Goal: Task Accomplishment & Management: Use online tool/utility

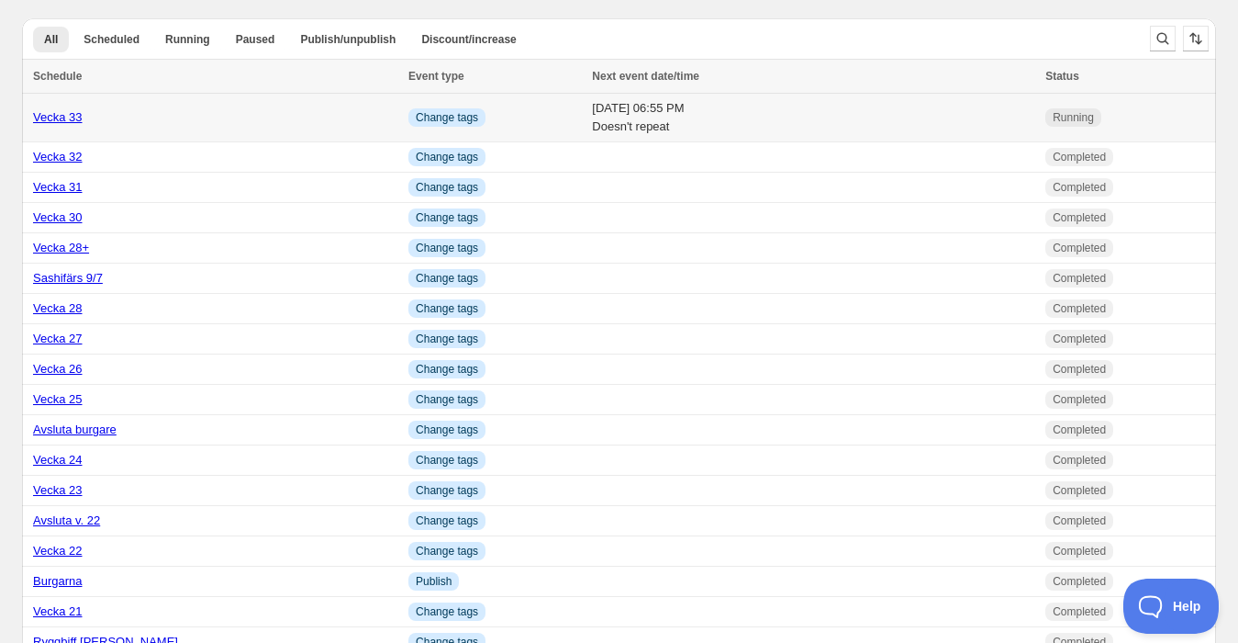
click at [587, 113] on td "[DATE] 06:55 PM Doesn't repeat" at bounding box center [814, 118] width 454 height 49
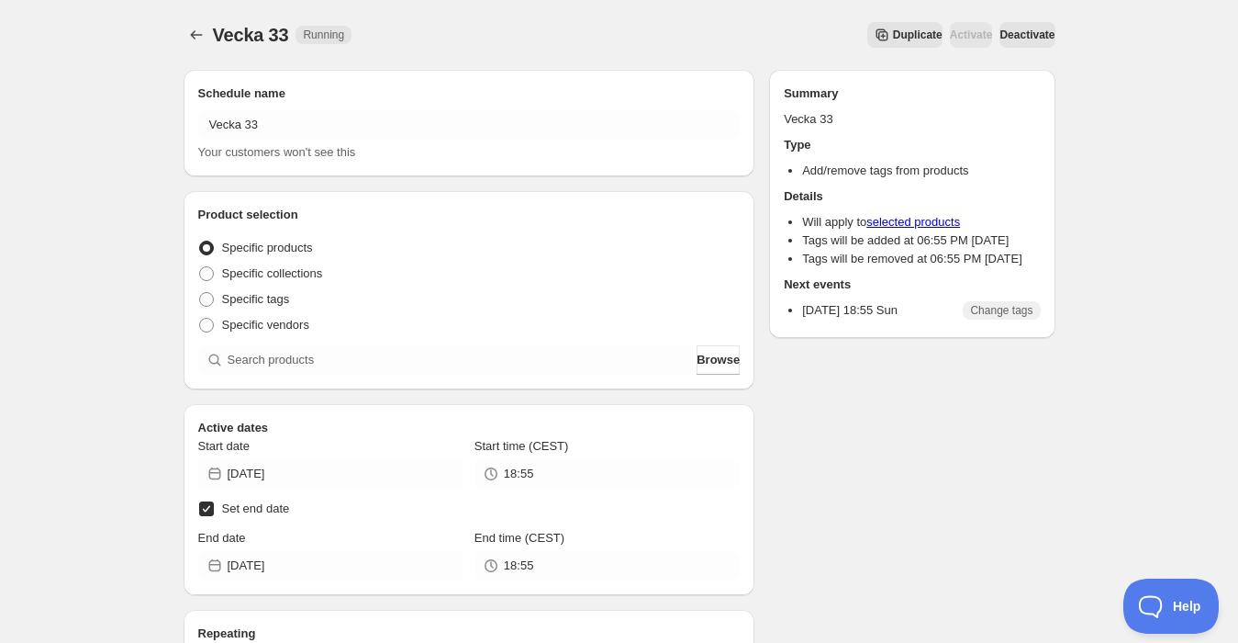
click at [893, 30] on span "Duplicate" at bounding box center [918, 35] width 50 height 15
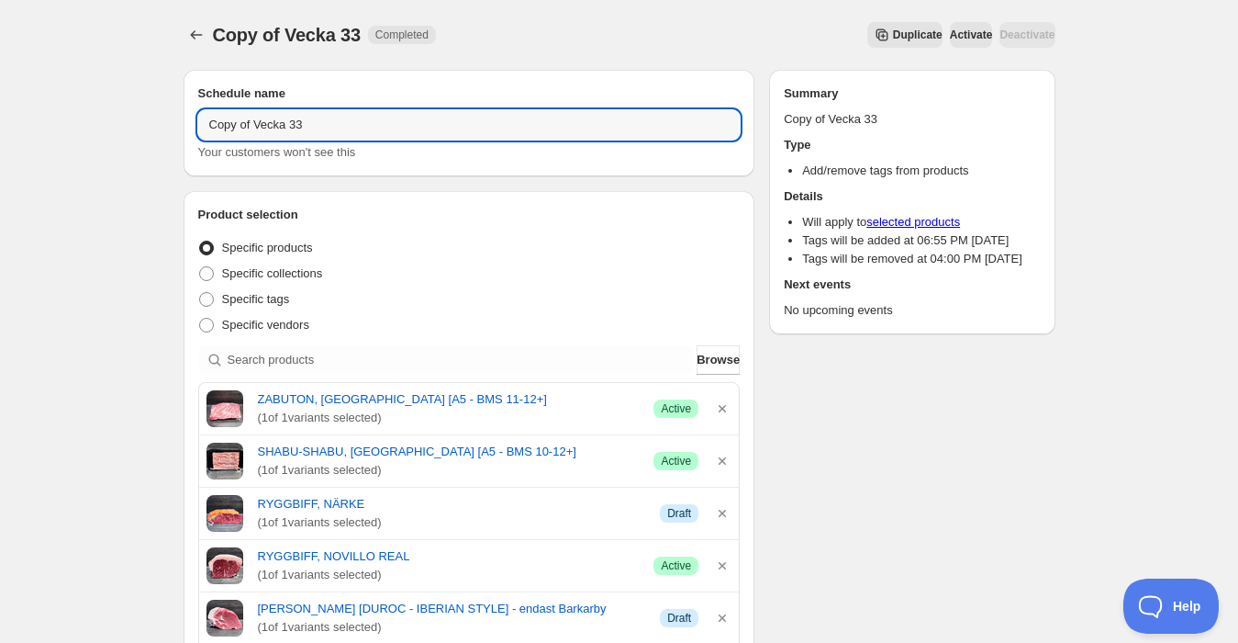
drag, startPoint x: 255, startPoint y: 122, endPoint x: 81, endPoint y: 132, distance: 174.7
click at [332, 122] on input "Vecka 33" at bounding box center [469, 124] width 543 height 29
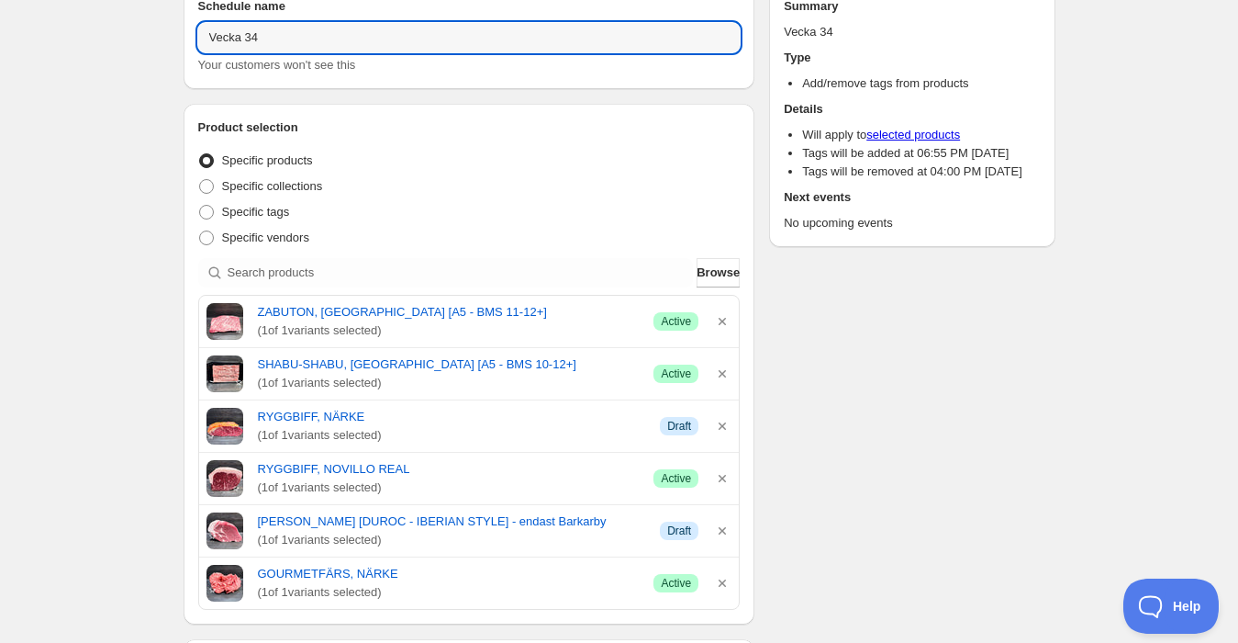
scroll to position [204, 0]
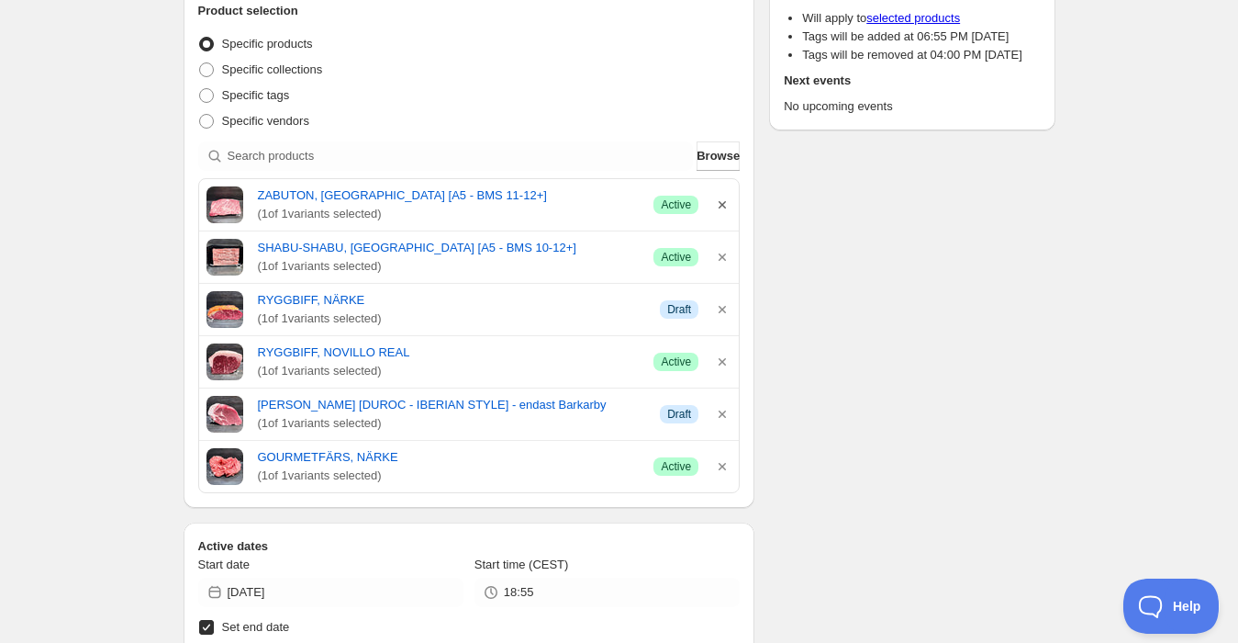
type input "Vecka 34"
click at [722, 202] on icon "button" at bounding box center [722, 204] width 7 height 7
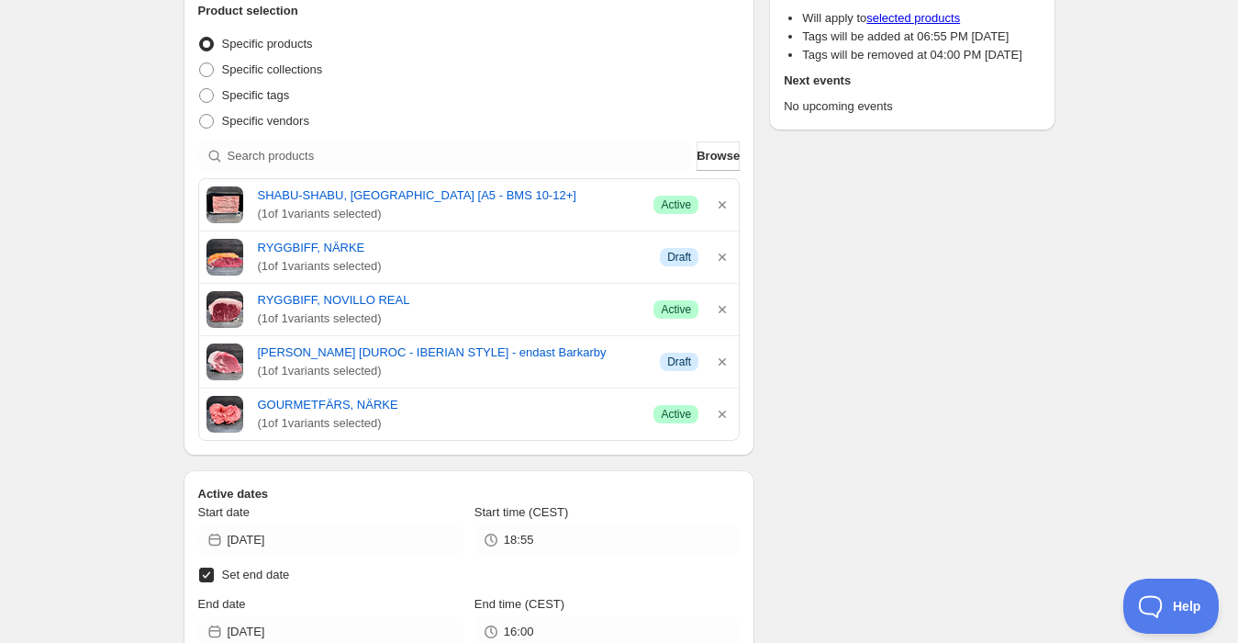
click at [722, 202] on icon "button" at bounding box center [722, 204] width 7 height 7
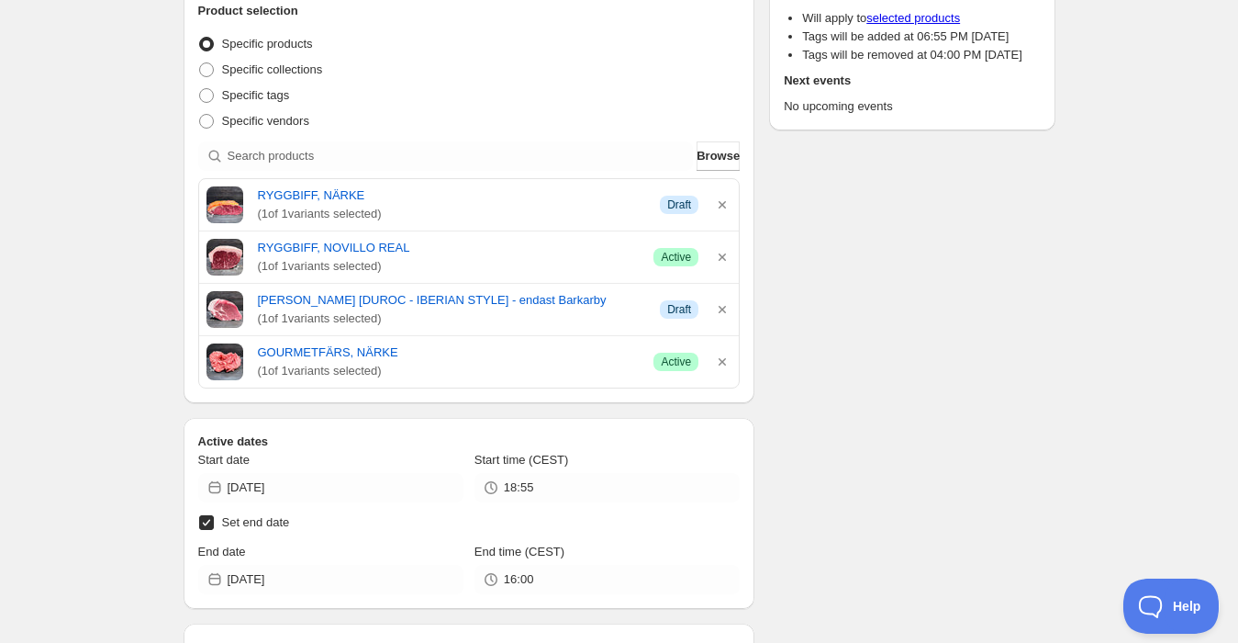
click at [722, 202] on icon "button" at bounding box center [722, 204] width 7 height 7
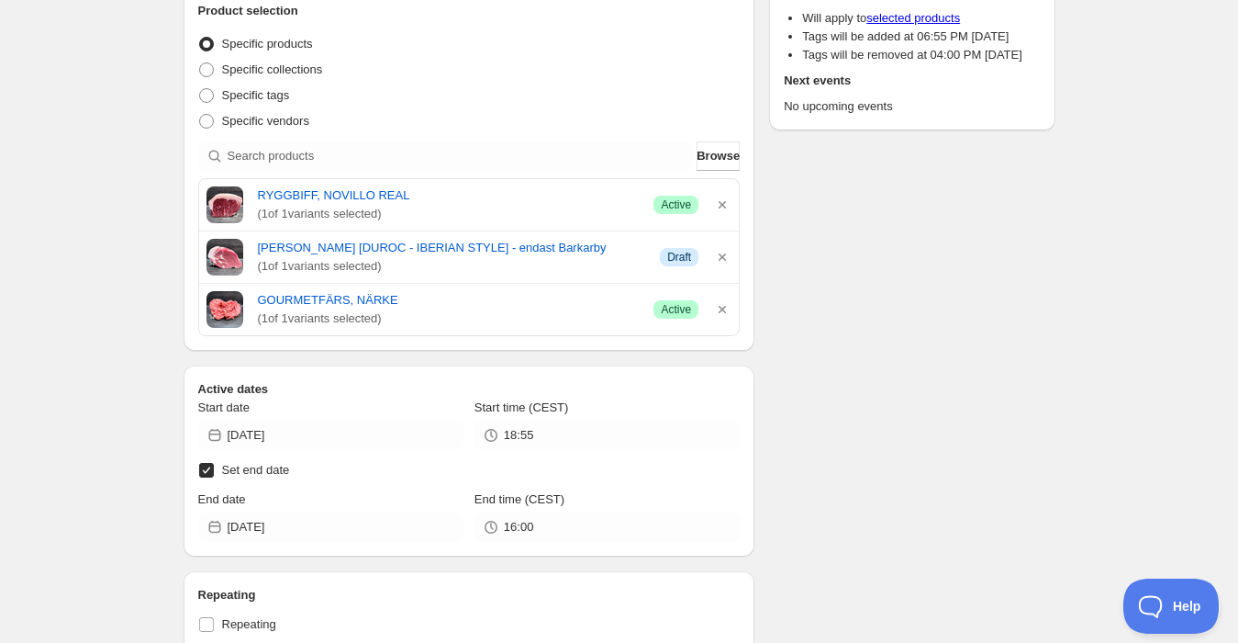
click at [722, 202] on icon "button" at bounding box center [722, 204] width 7 height 7
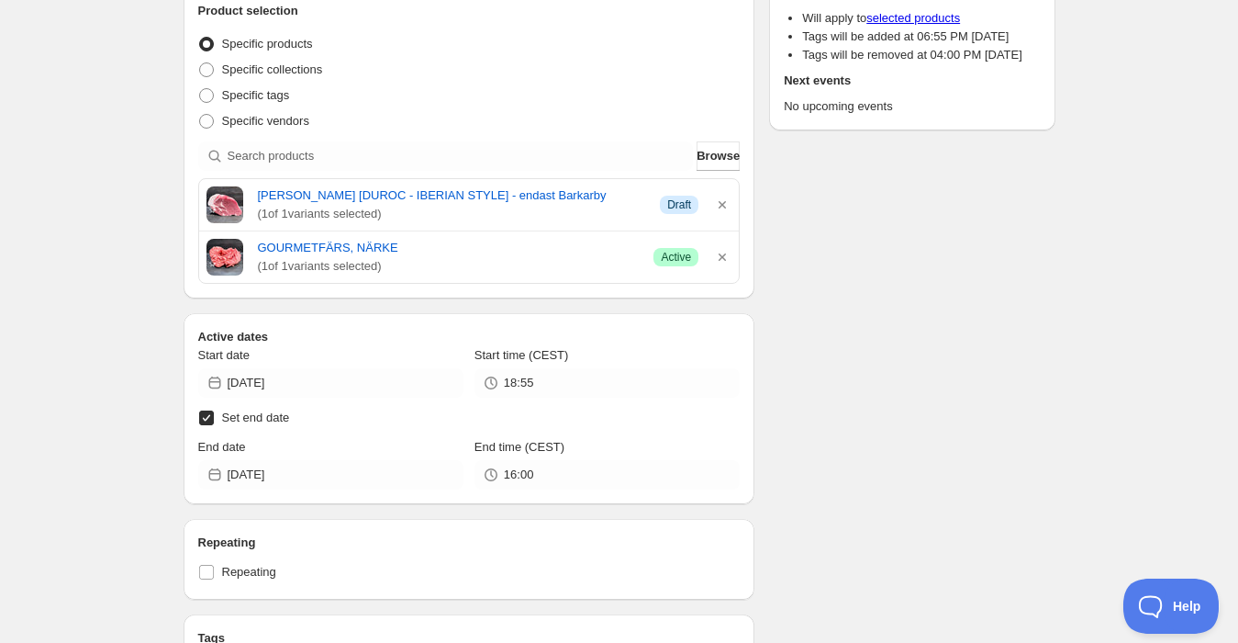
click at [722, 202] on icon "button" at bounding box center [722, 204] width 7 height 7
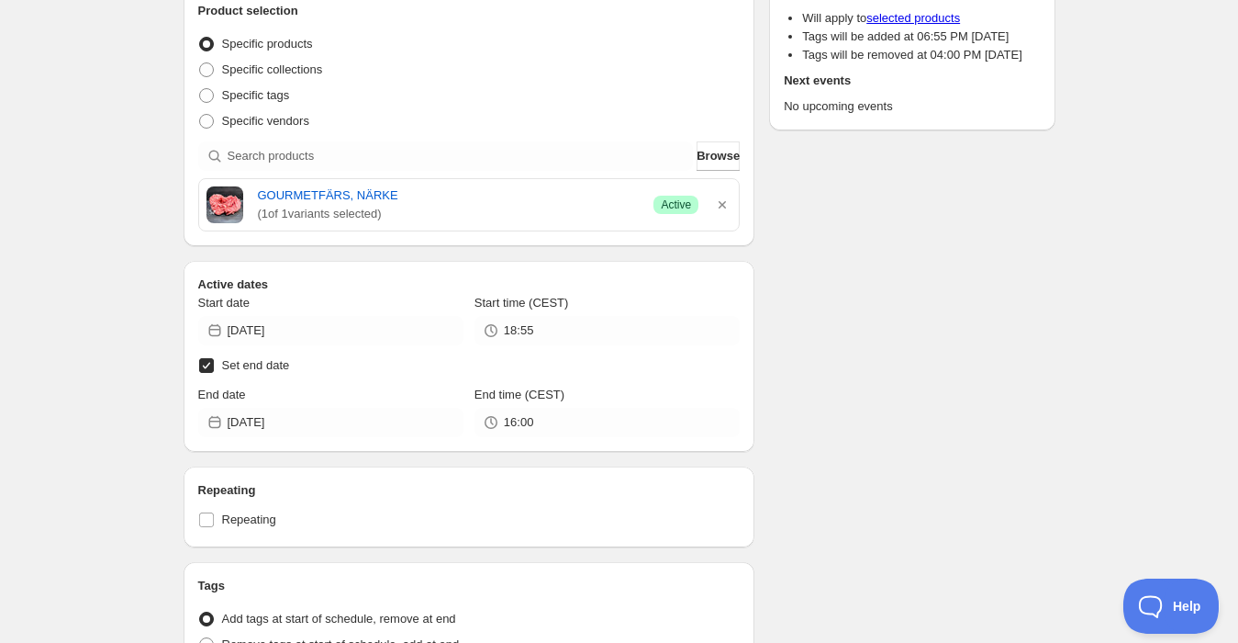
click at [722, 202] on icon "button" at bounding box center [722, 204] width 7 height 7
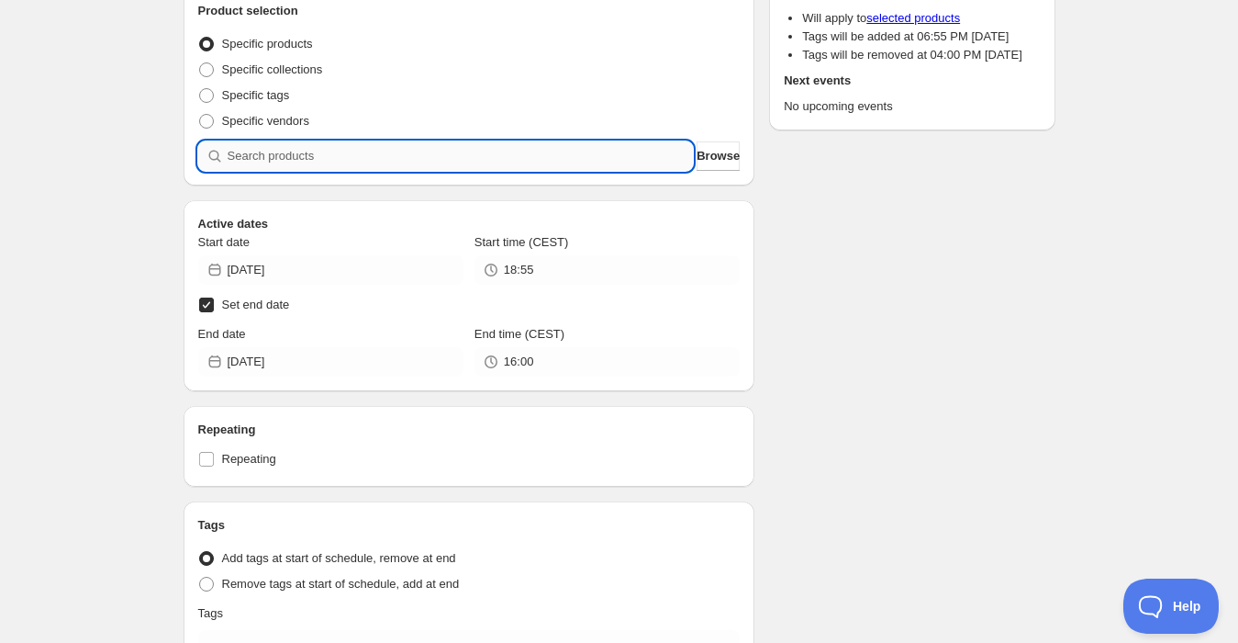
click at [507, 160] on input "search" at bounding box center [461, 155] width 466 height 29
type input "s"
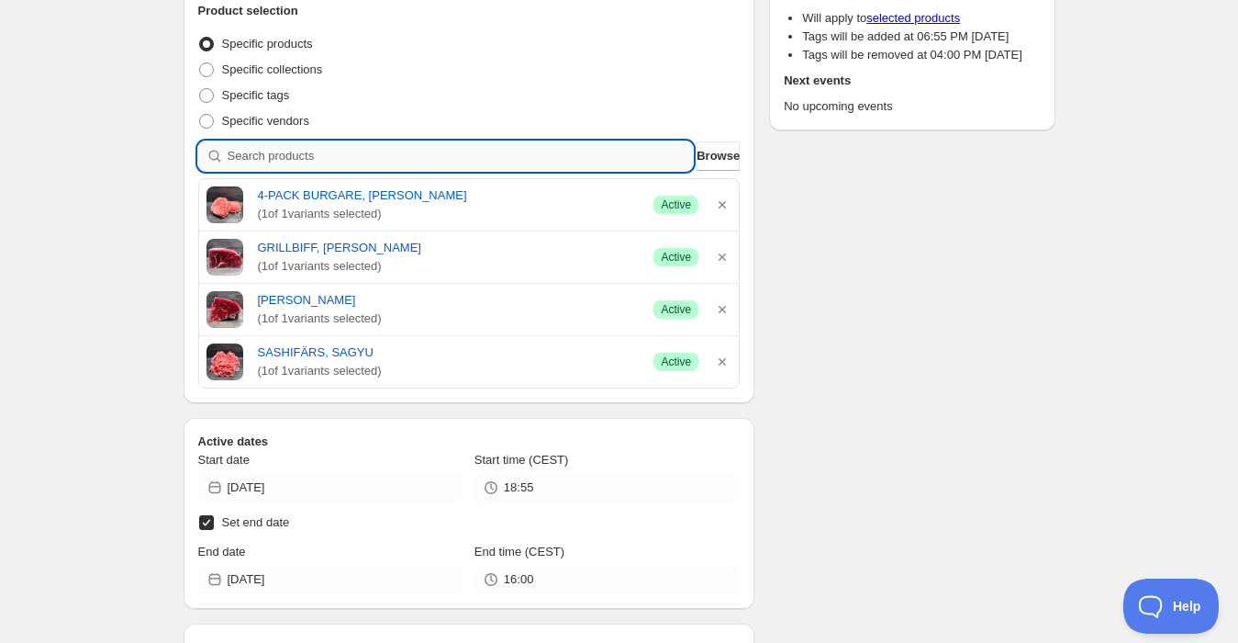
click at [277, 147] on input "search" at bounding box center [461, 155] width 466 height 29
type input "a"
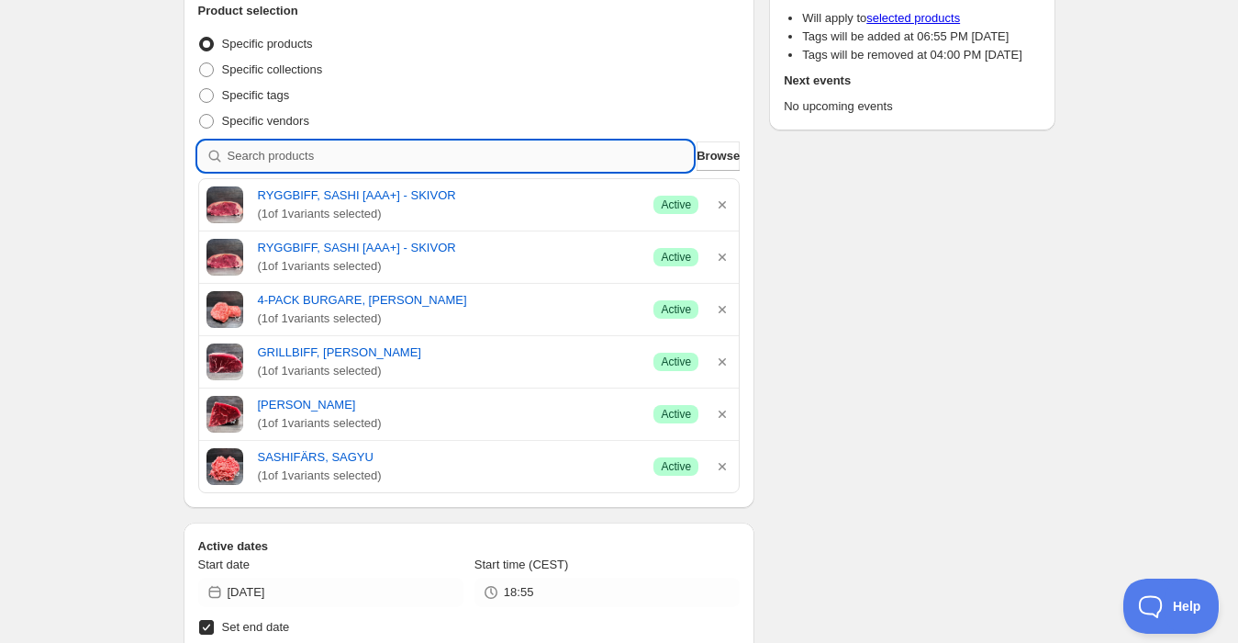
click at [313, 162] on input "search" at bounding box center [461, 155] width 466 height 29
type input "n"
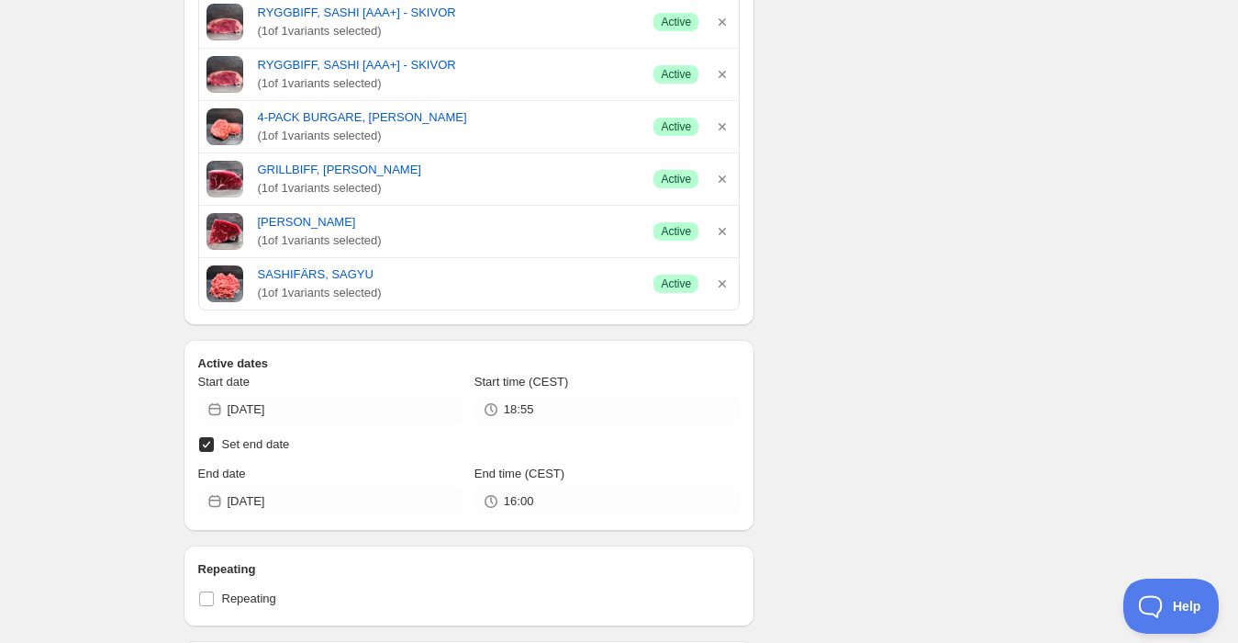
scroll to position [510, 0]
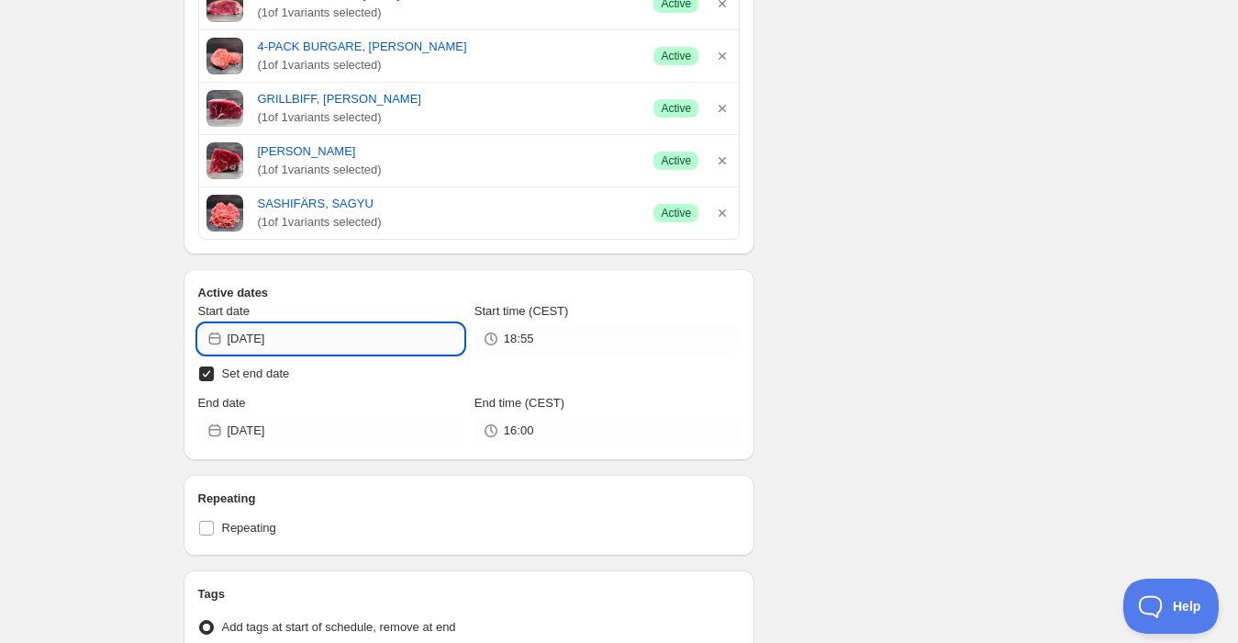
click at [290, 336] on input "[DATE]" at bounding box center [346, 338] width 236 height 29
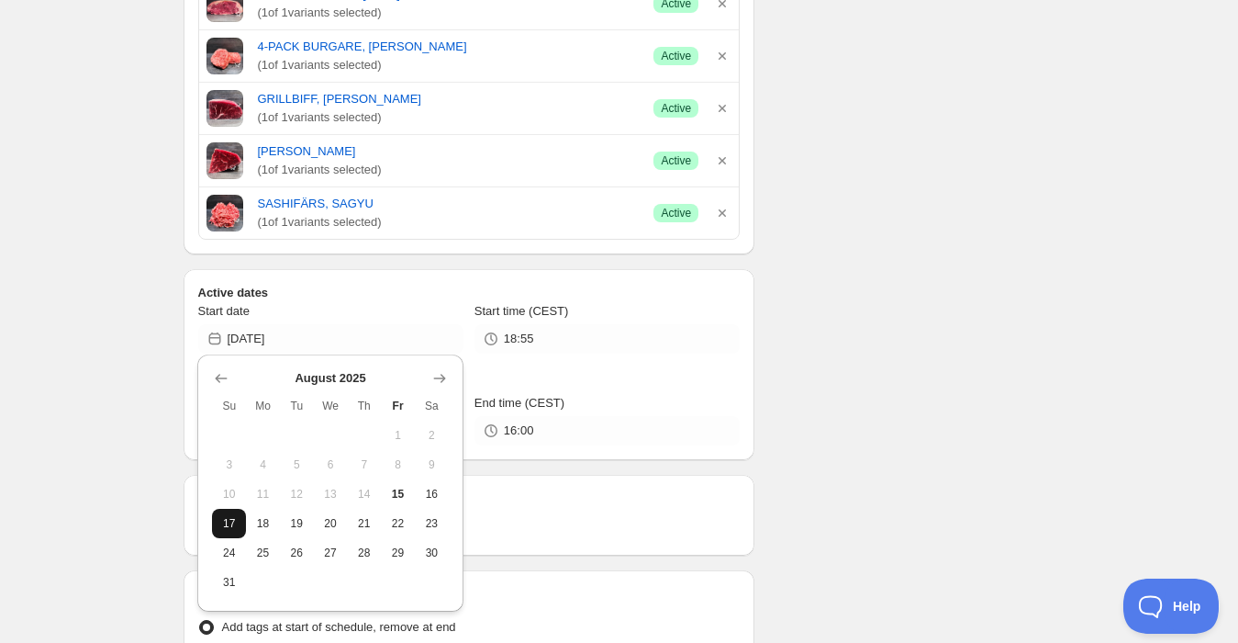
drag, startPoint x: 221, startPoint y: 522, endPoint x: 202, endPoint y: 499, distance: 30.0
click at [220, 522] on span "17" at bounding box center [228, 523] width 19 height 15
type input "[DATE]"
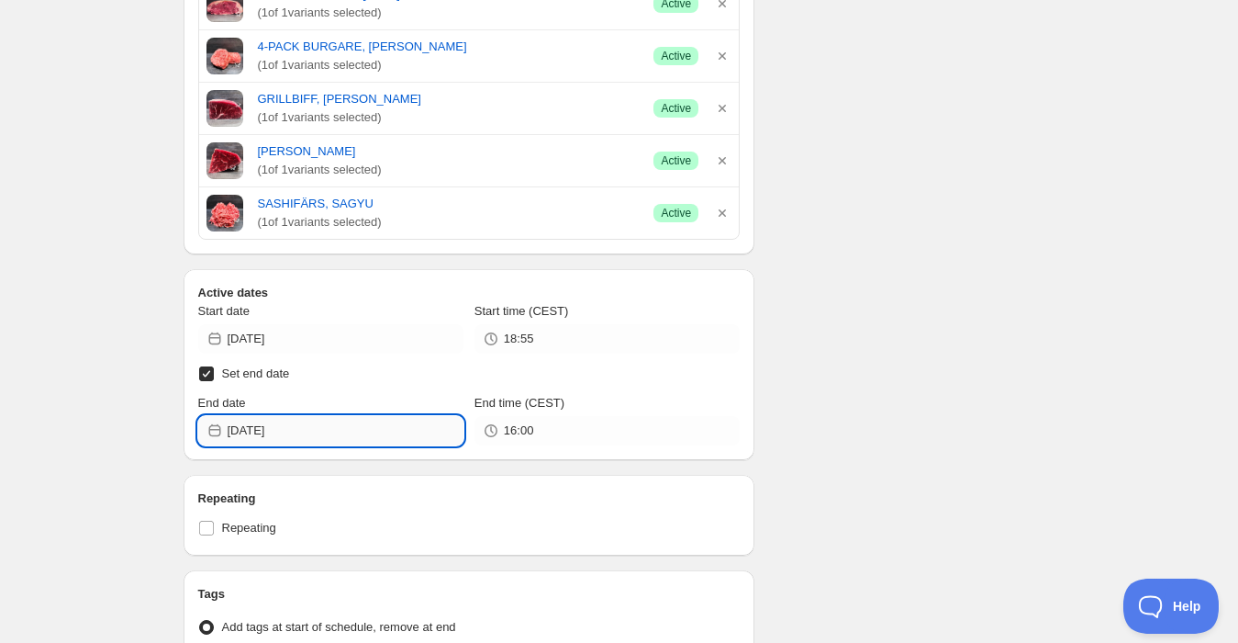
click at [262, 428] on input "[DATE]" at bounding box center [346, 430] width 236 height 29
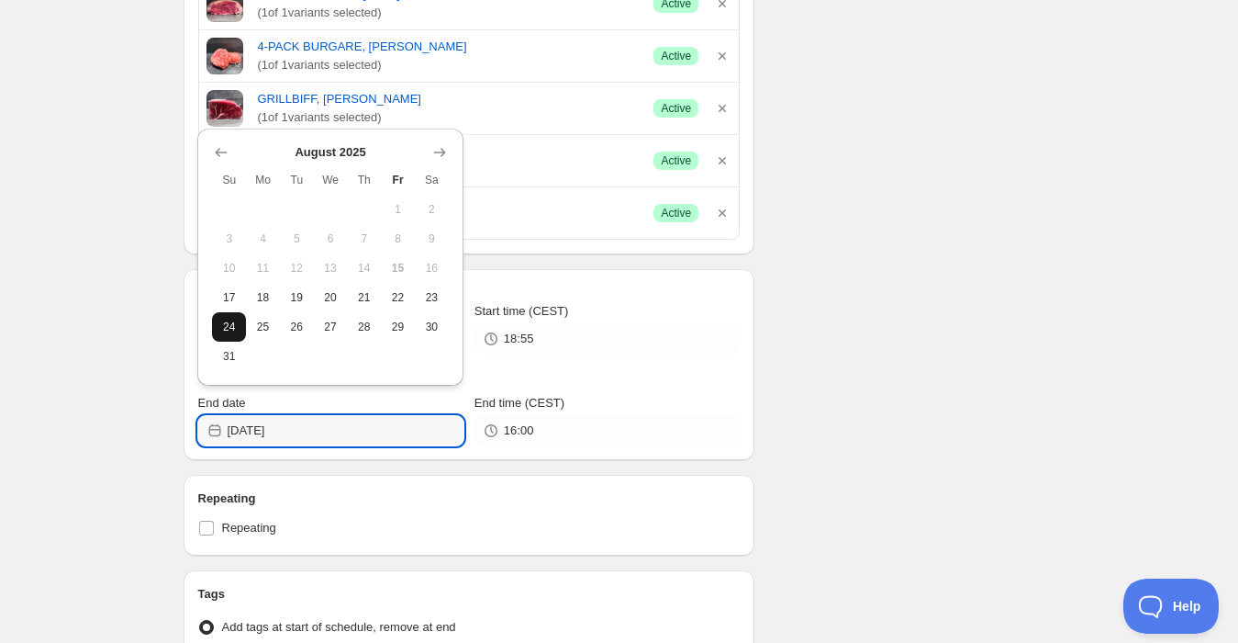
click at [227, 332] on span "24" at bounding box center [228, 326] width 19 height 15
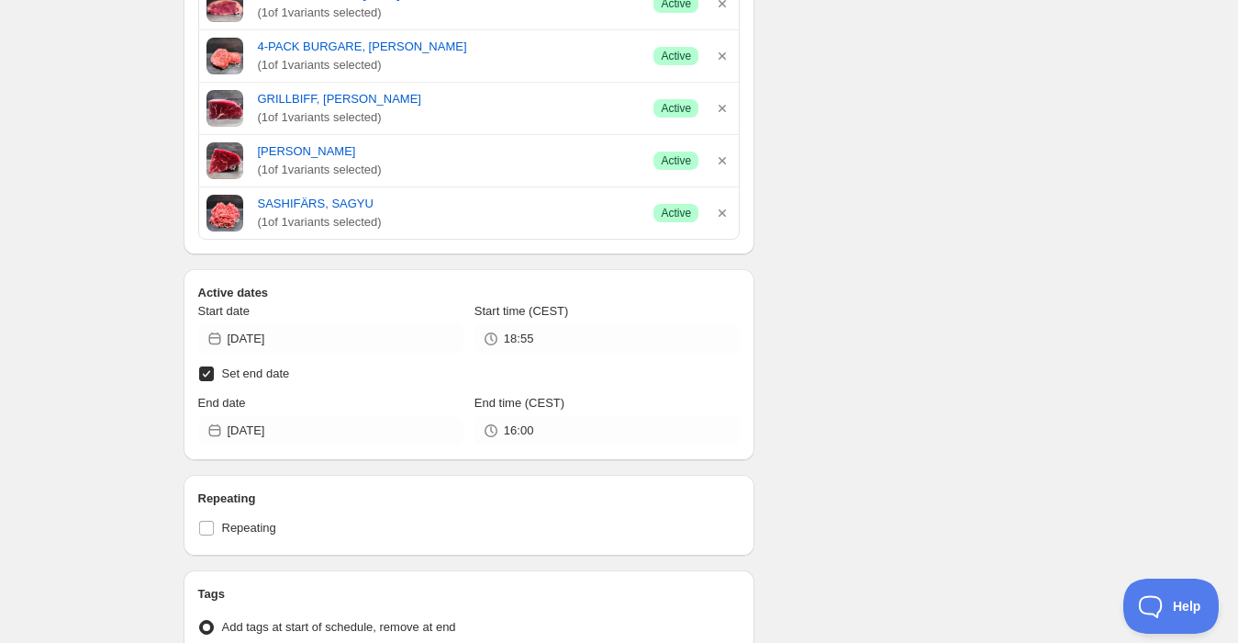
type input "[DATE]"
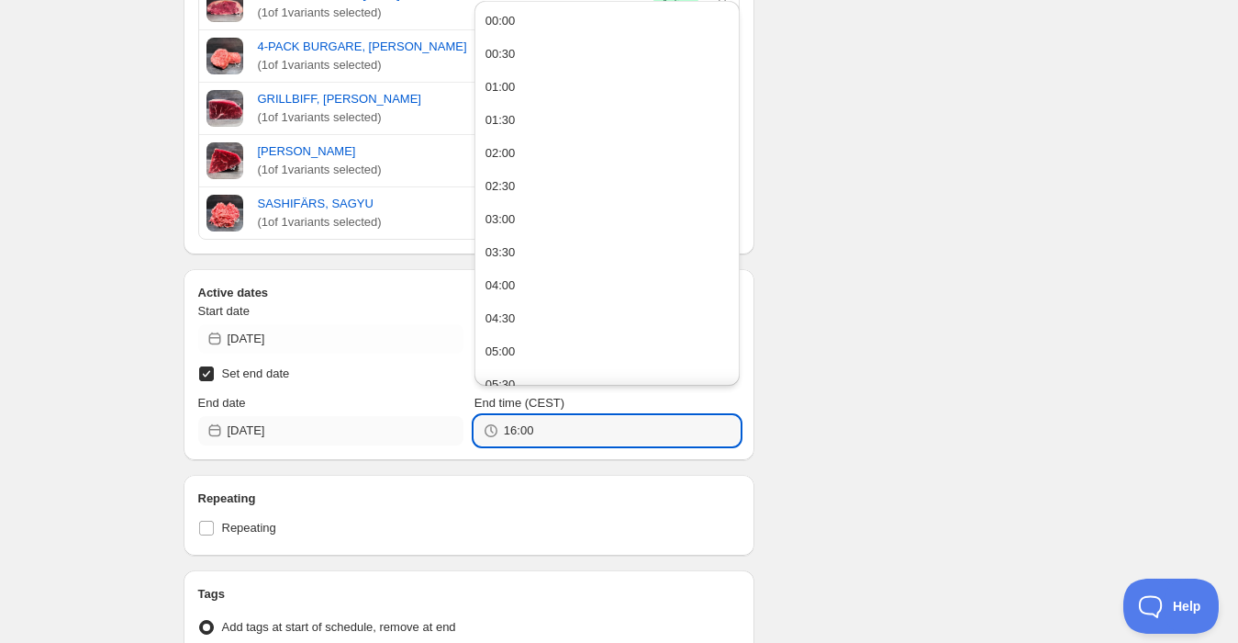
drag, startPoint x: 451, startPoint y: 427, endPoint x: 326, endPoint y: 426, distance: 124.9
click at [326, 427] on div "End date [DATE] End time (CEST) 16:00" at bounding box center [469, 419] width 543 height 51
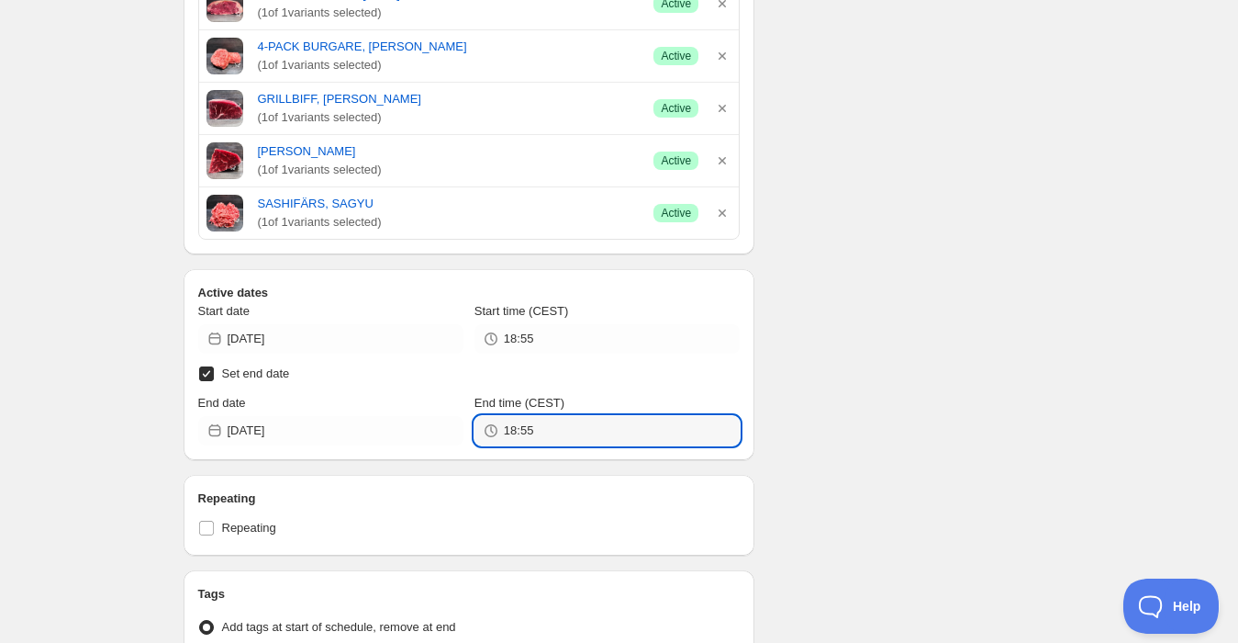
type input "18:55"
click at [112, 434] on div "Vecka 34. This page is ready Vecka 34 Completed Duplicate Activate Deactivate M…" at bounding box center [619, 250] width 1238 height 1520
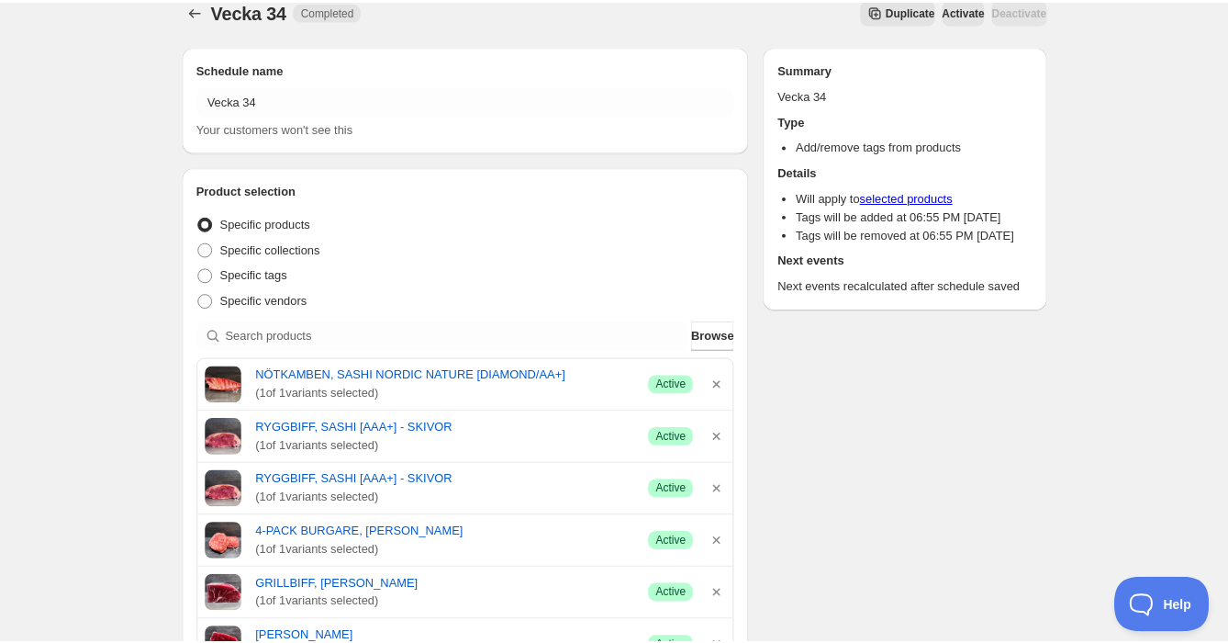
scroll to position [0, 0]
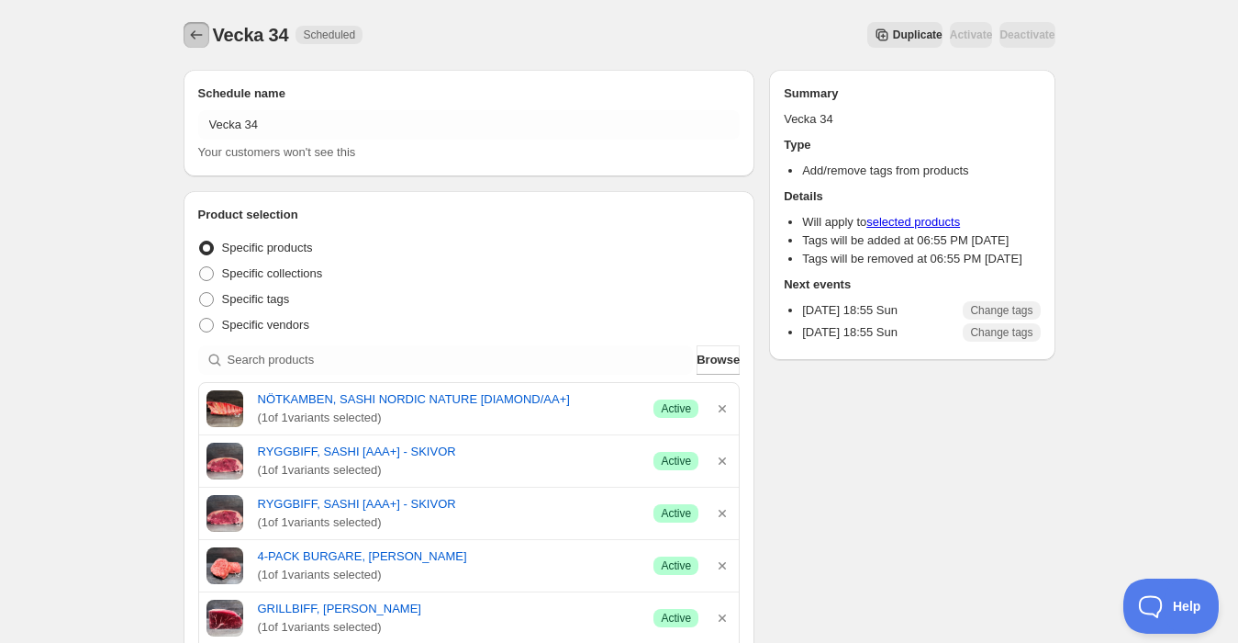
click at [192, 30] on icon "Schedules" at bounding box center [196, 35] width 18 height 18
